Goal: Task Accomplishment & Management: Manage account settings

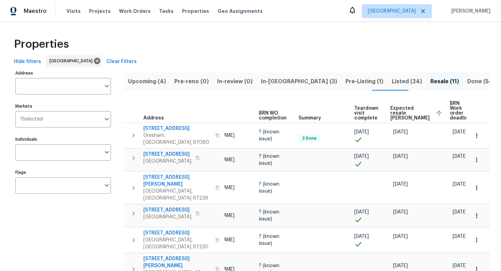
scroll to position [2, 0]
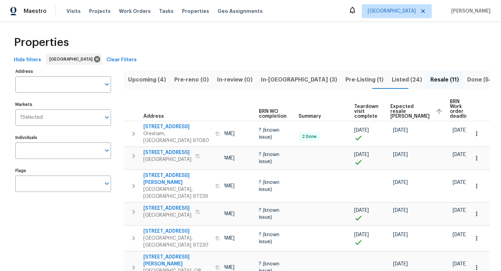
click at [152, 81] on span "Upcoming (4)" at bounding box center [147, 80] width 38 height 10
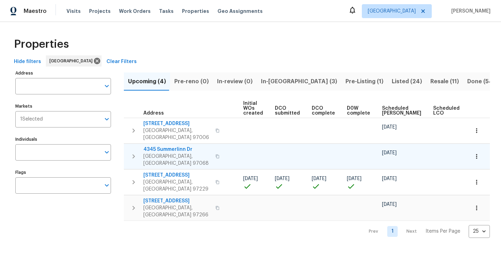
scroll to position [0, 77]
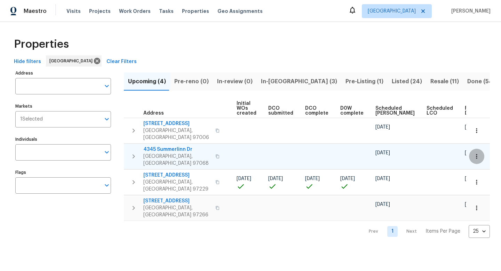
click at [477, 153] on icon "button" at bounding box center [476, 156] width 7 height 7
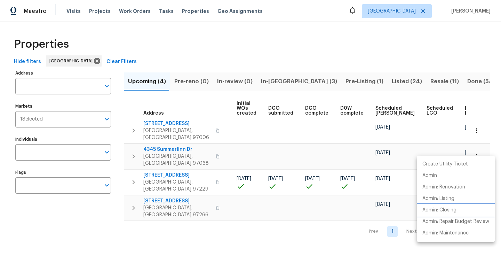
click at [458, 209] on li "Admin: Closing" at bounding box center [456, 209] width 78 height 11
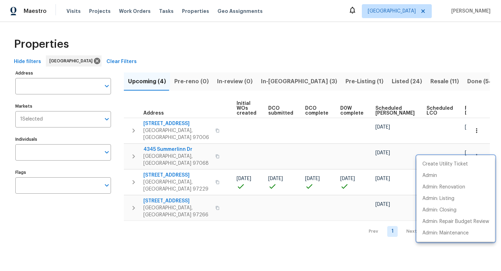
click at [394, 81] on div at bounding box center [250, 135] width 501 height 271
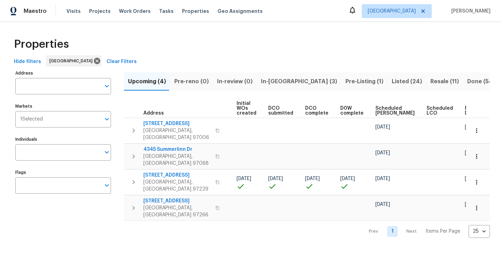
click at [430, 81] on span "Resale (11)" at bounding box center [444, 82] width 29 height 10
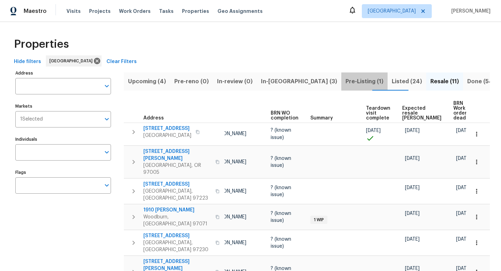
click at [345, 81] on span "Pre-Listing (1)" at bounding box center [364, 82] width 38 height 10
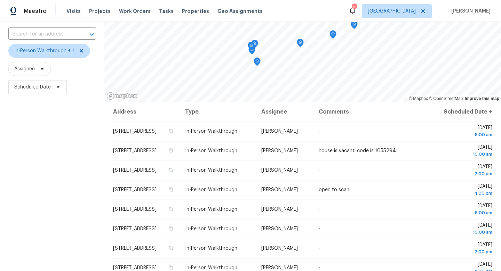
scroll to position [46, 0]
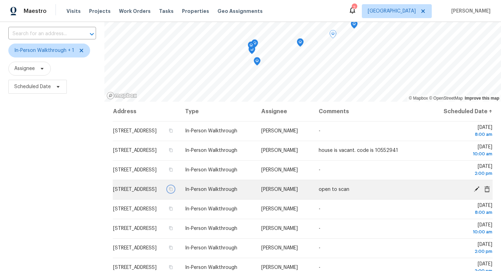
click at [174, 192] on button "button" at bounding box center [171, 189] width 6 height 6
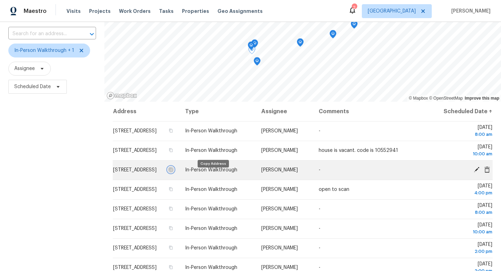
click at [173, 171] on icon "button" at bounding box center [170, 170] width 3 height 4
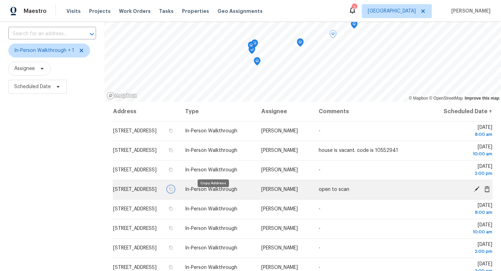
click at [173, 191] on icon "button" at bounding box center [170, 189] width 3 height 4
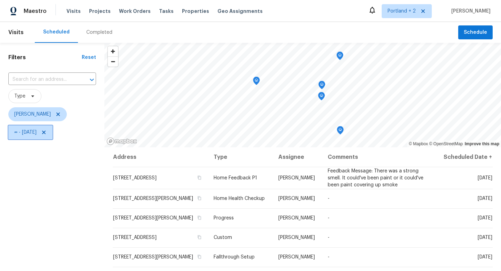
click at [47, 134] on icon at bounding box center [44, 132] width 6 height 6
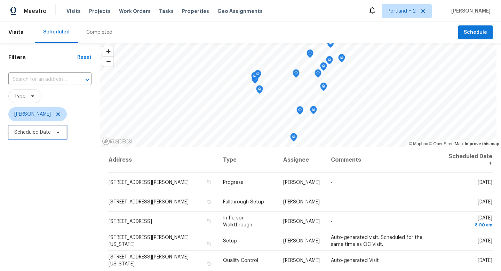
click at [51, 135] on span "Scheduled Date" at bounding box center [37, 132] width 58 height 14
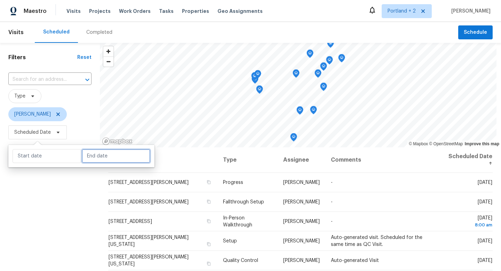
click at [105, 159] on input "text" at bounding box center [116, 156] width 69 height 14
select select "8"
select select "2025"
select select "9"
select select "2025"
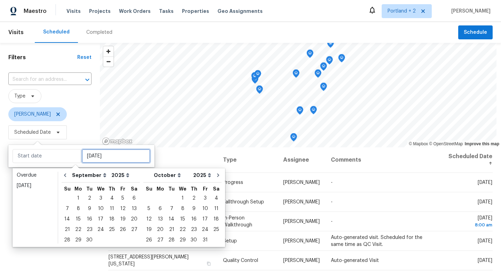
type input "Wed, Sep 24"
click at [120, 200] on div "5" at bounding box center [122, 198] width 11 height 10
type input "Fri, Sep 05"
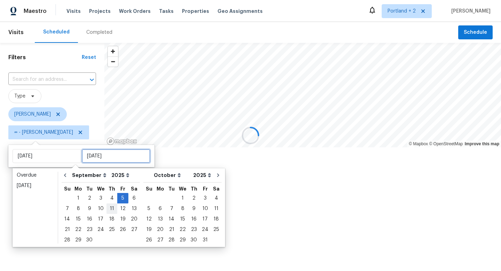
type input "Fri, Sep 05"
type input "Mon, Sep 08"
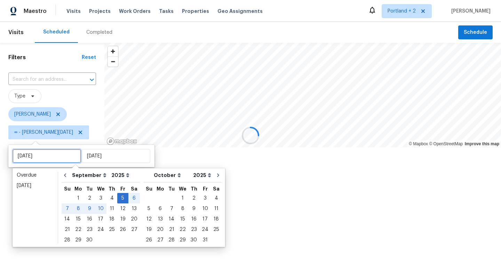
type input "Fri, Sep 05"
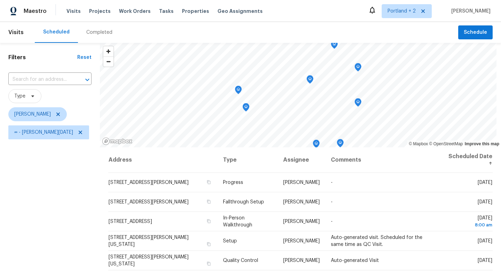
click at [26, 261] on div "Filters Reset ​ Type Karen Mattingley ∞ - Fri, Sep 05" at bounding box center [50, 203] width 100 height 321
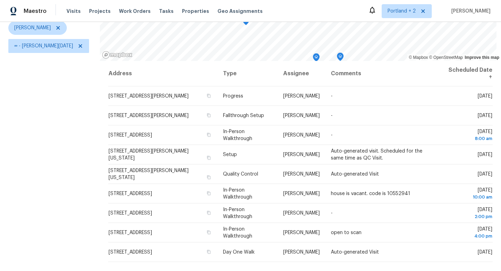
scroll to position [93, 0]
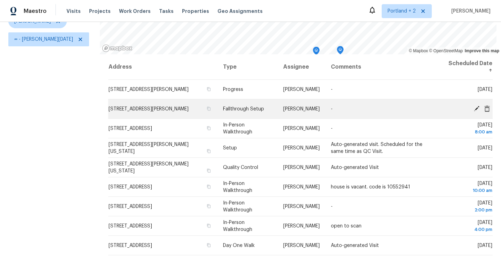
click at [475, 107] on icon at bounding box center [476, 108] width 6 height 6
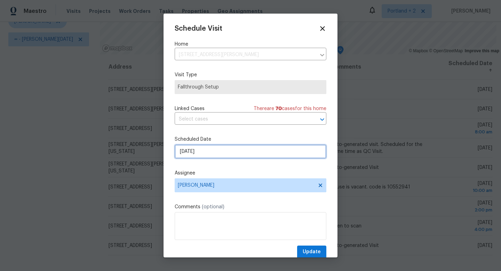
click at [211, 153] on input "9/4/2025" at bounding box center [251, 151] width 152 height 14
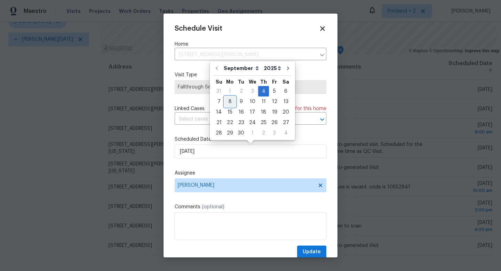
click at [231, 105] on div "8" at bounding box center [229, 102] width 11 height 10
type input "9/8/2025"
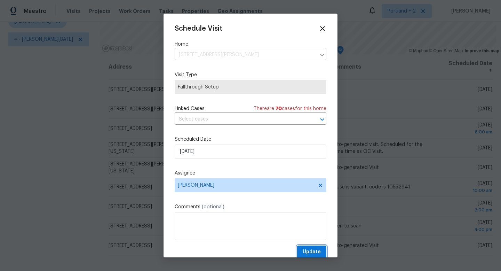
click at [317, 248] on span "Update" at bounding box center [312, 251] width 18 height 9
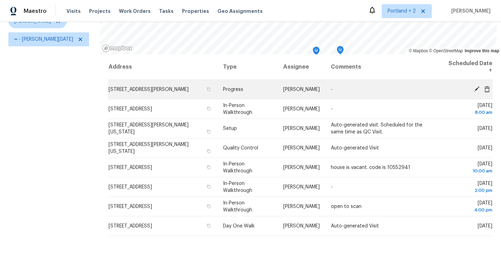
click at [475, 89] on icon at bounding box center [477, 89] width 6 height 6
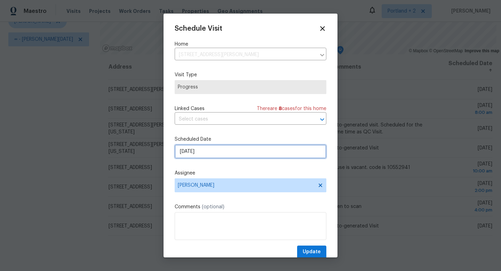
click at [244, 150] on input "9/4/2025" at bounding box center [251, 151] width 152 height 14
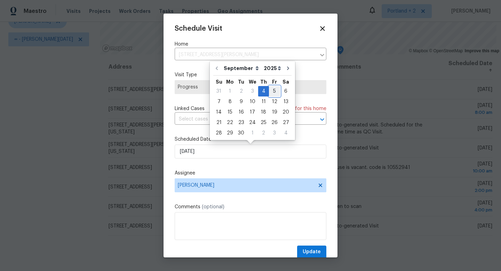
click at [273, 88] on div "5" at bounding box center [274, 91] width 11 height 10
type input "9/5/2025"
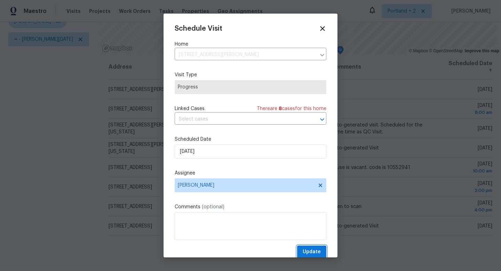
click at [316, 251] on span "Update" at bounding box center [312, 251] width 18 height 9
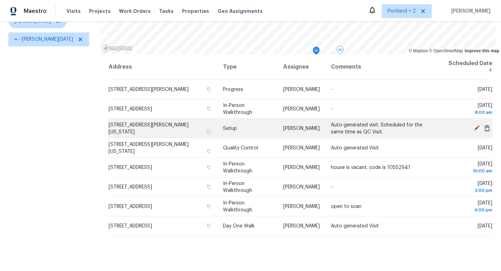
click at [475, 129] on icon at bounding box center [477, 128] width 6 height 6
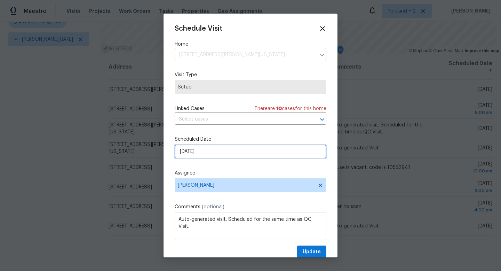
click at [238, 154] on input "9/5/2025" at bounding box center [251, 151] width 152 height 14
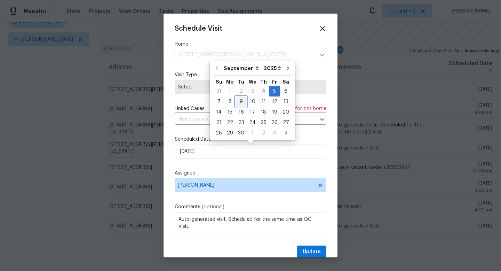
click at [241, 103] on div "9" at bounding box center [240, 102] width 11 height 10
type input "9/9/2025"
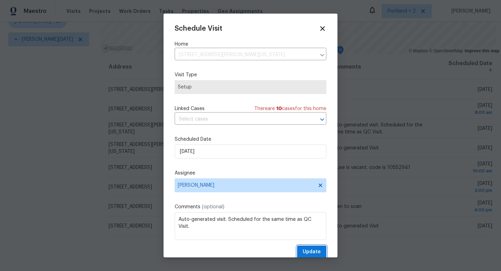
click at [317, 253] on span "Update" at bounding box center [312, 251] width 18 height 9
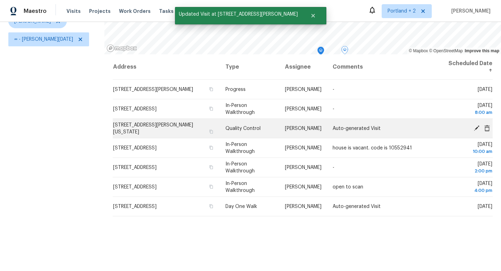
click at [474, 128] on icon at bounding box center [476, 128] width 6 height 6
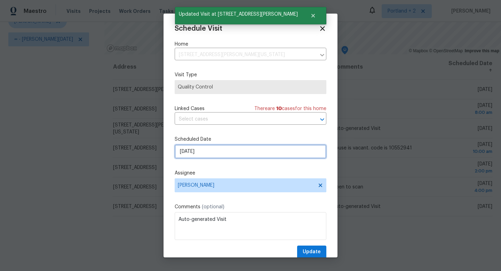
click at [190, 153] on input "9/5/2025" at bounding box center [251, 151] width 152 height 14
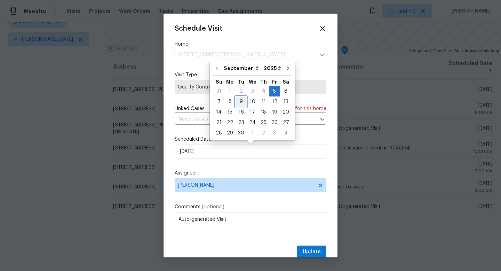
click at [239, 103] on div "9" at bounding box center [240, 102] width 11 height 10
type input "9/9/2025"
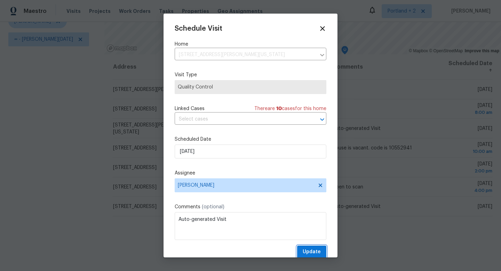
click at [305, 249] on span "Update" at bounding box center [312, 251] width 18 height 9
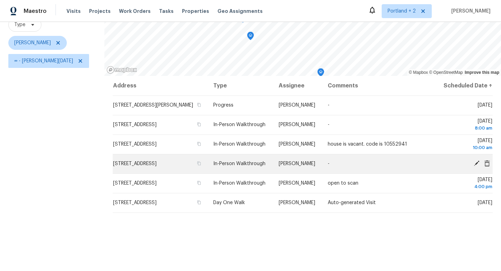
scroll to position [70, 0]
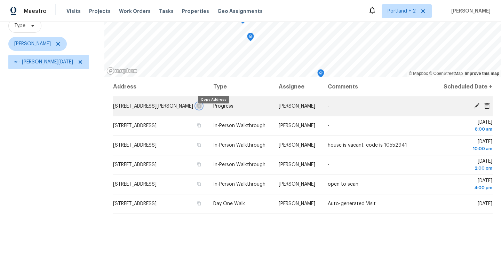
click at [201, 108] on icon "button" at bounding box center [199, 106] width 3 height 4
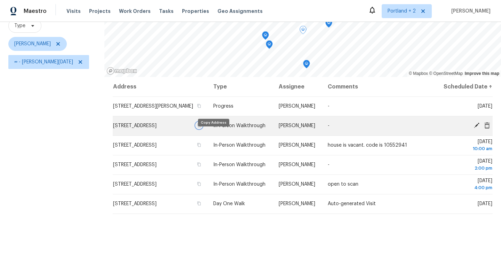
click at [201, 127] on icon "button" at bounding box center [199, 125] width 4 height 4
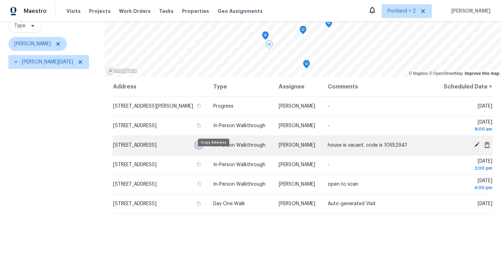
click at [201, 147] on icon "button" at bounding box center [199, 145] width 3 height 4
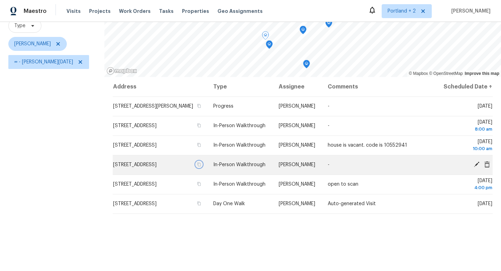
click at [201, 166] on icon "button" at bounding box center [199, 164] width 4 height 4
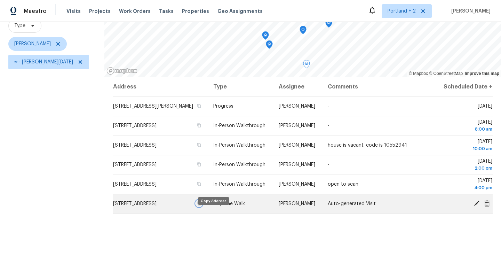
click at [201, 205] on icon "button" at bounding box center [199, 203] width 4 height 4
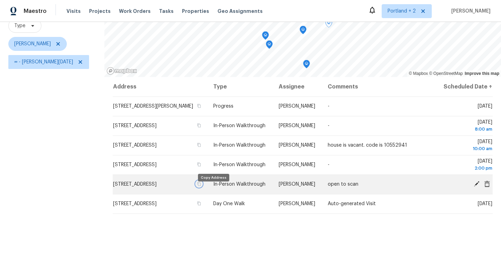
click at [201, 186] on icon "button" at bounding box center [199, 184] width 4 height 4
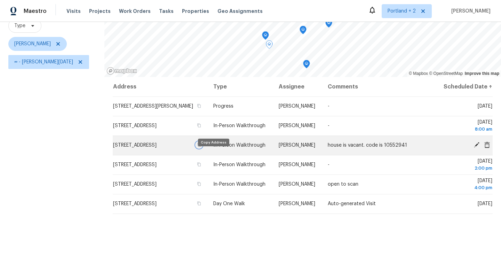
click at [202, 148] on button "button" at bounding box center [199, 145] width 6 height 6
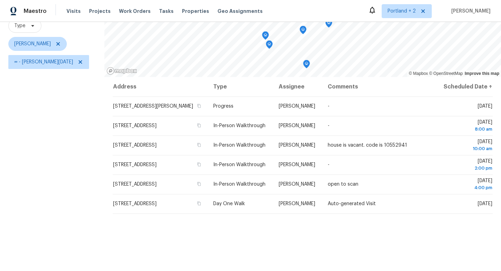
click at [38, 170] on div "Filters Reset ​ Type Karen Mattingley ∞ - Fri, Sep 05" at bounding box center [52, 133] width 104 height 321
